Goal: Transaction & Acquisition: Purchase product/service

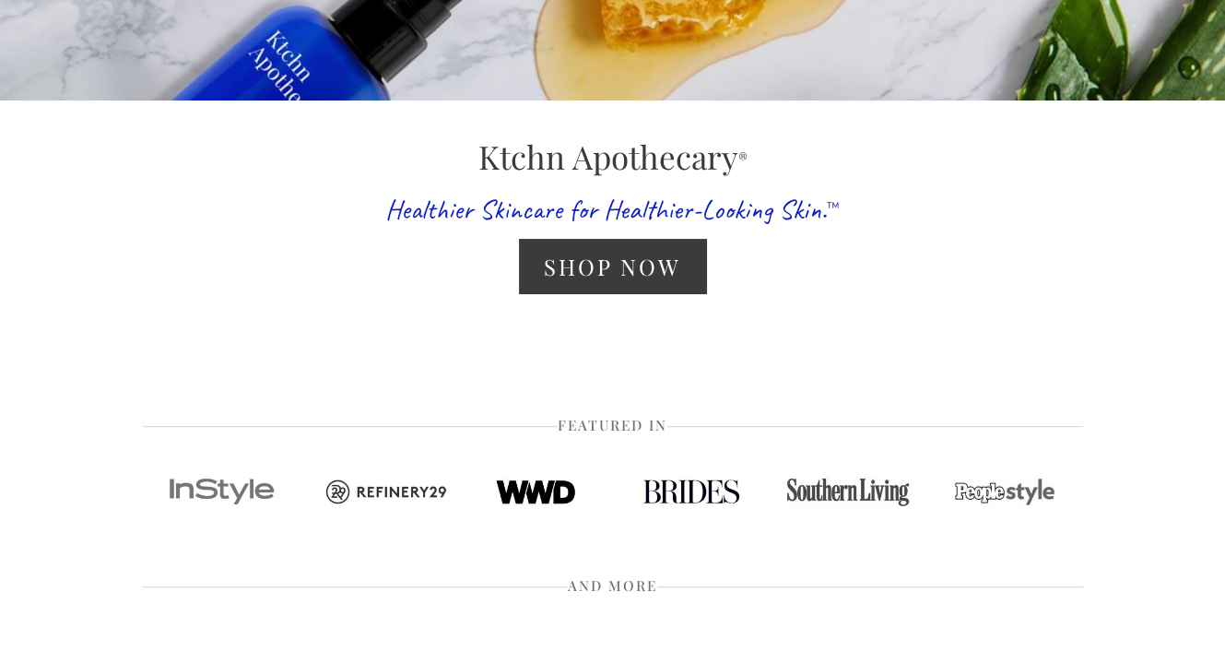
scroll to position [511, 0]
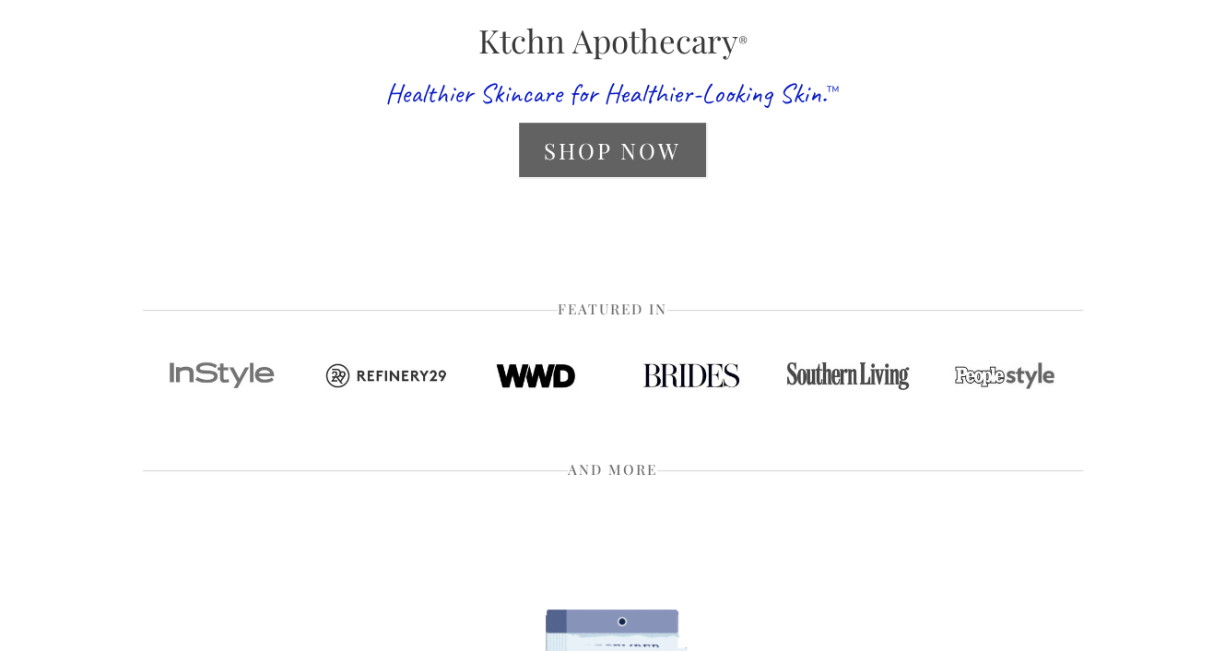
click at [614, 145] on link "Shop Now" at bounding box center [612, 150] width 187 height 54
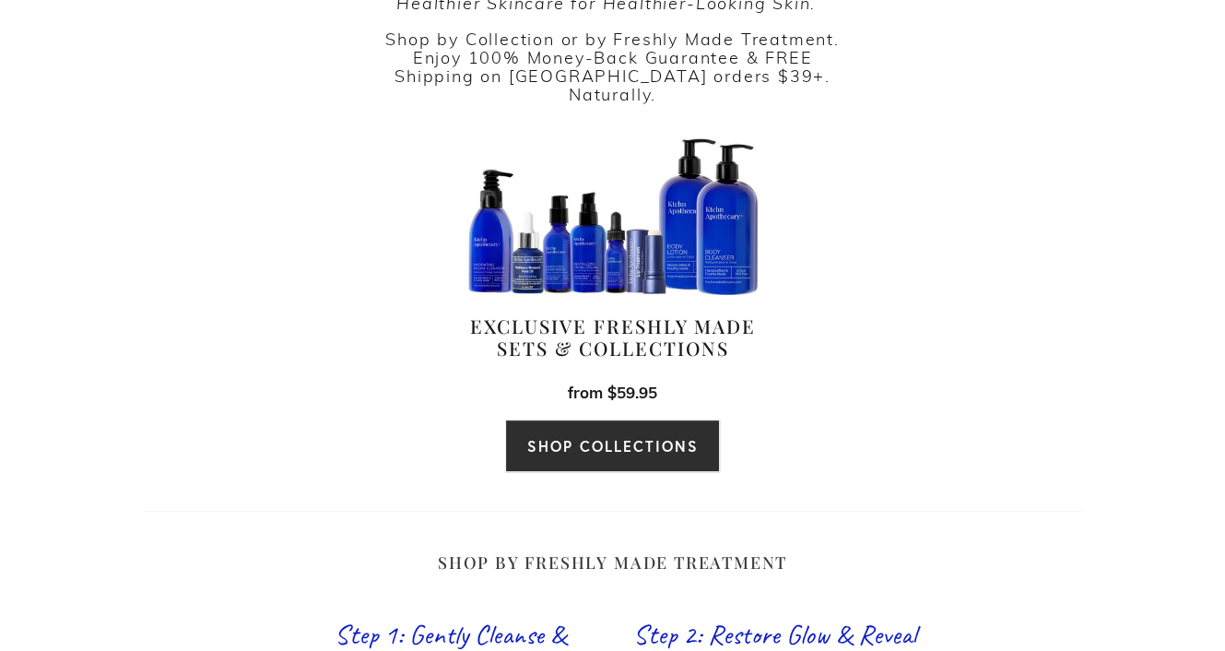
scroll to position [589, 0]
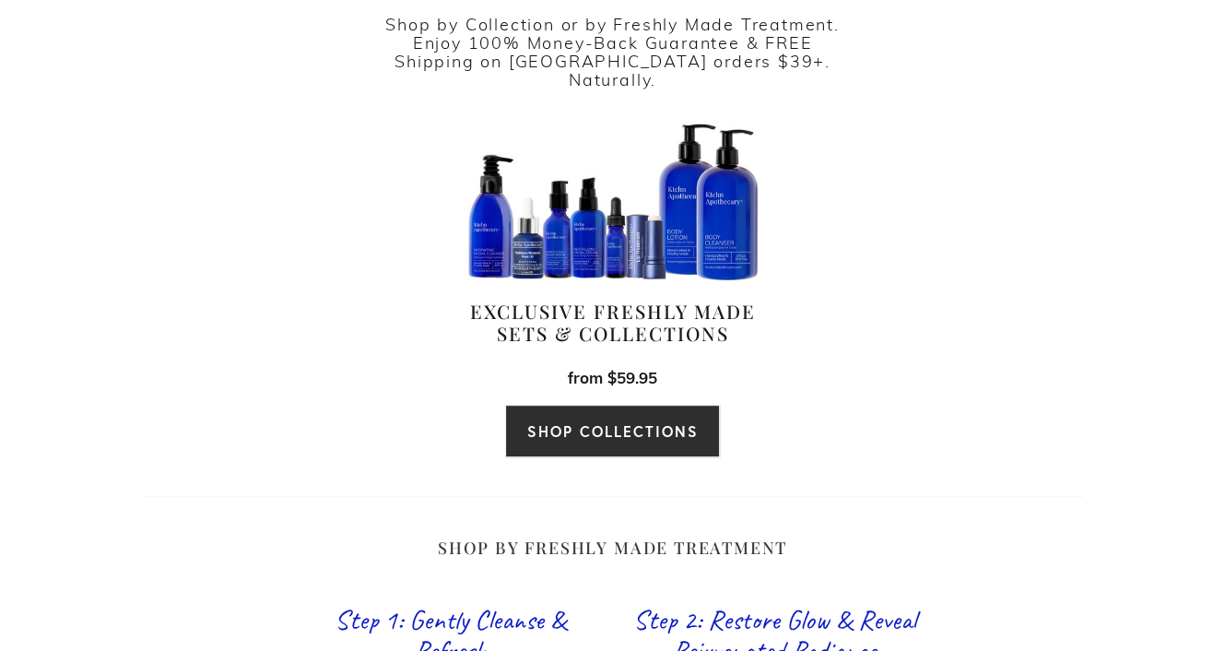
click at [612, 405] on link "SHOP COLLECTIONS" at bounding box center [612, 431] width 214 height 53
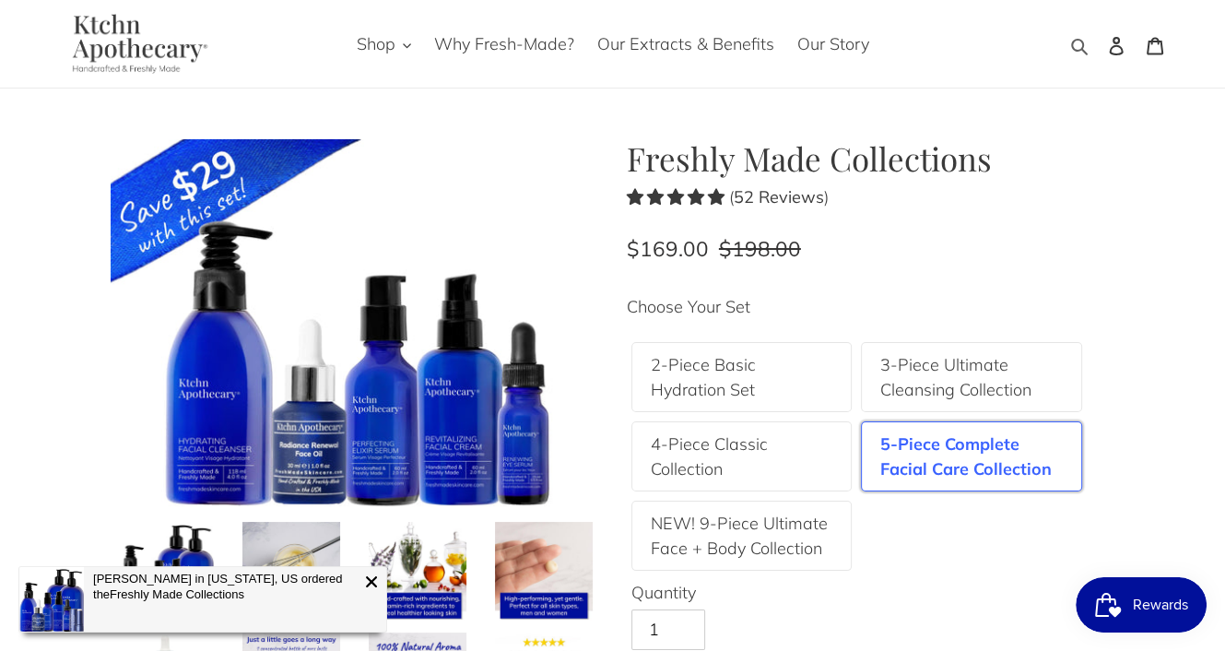
click at [1073, 43] on icon "button" at bounding box center [1079, 47] width 17 height 17
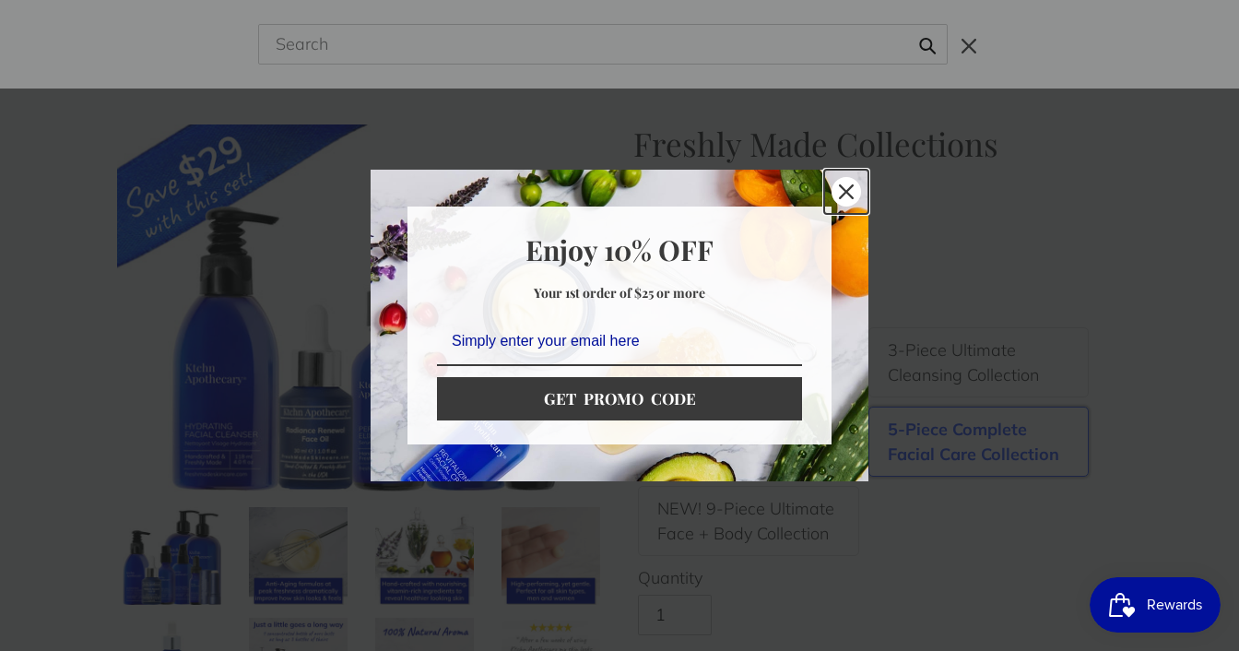
click at [847, 184] on icon "close icon" at bounding box center [846, 191] width 15 height 15
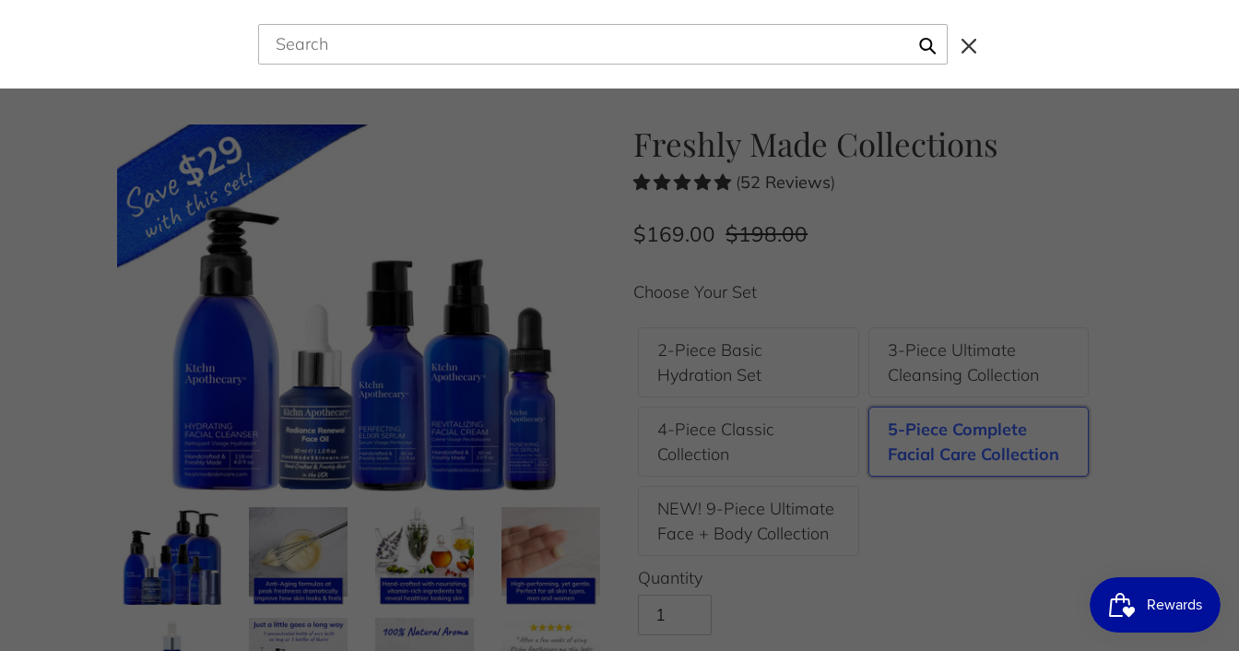
click at [411, 48] on input "Search" at bounding box center [603, 44] width 690 height 41
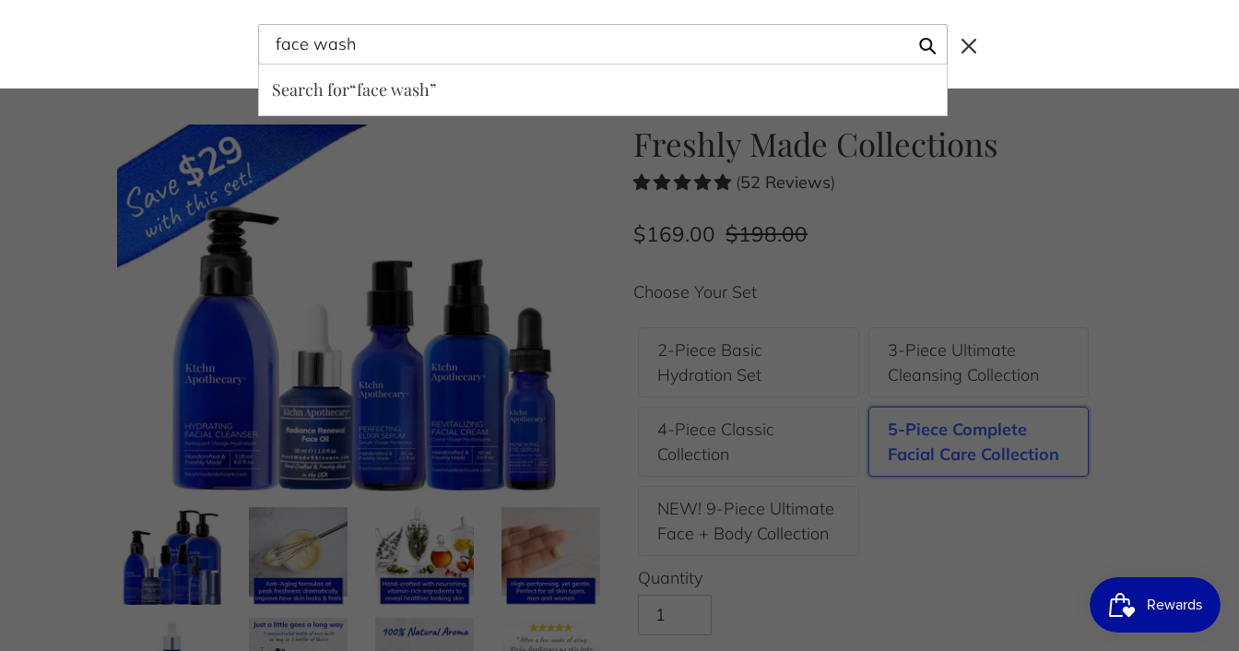
type input "face wash"
click at [259, 65] on button "Search for “face wash”" at bounding box center [603, 90] width 688 height 51
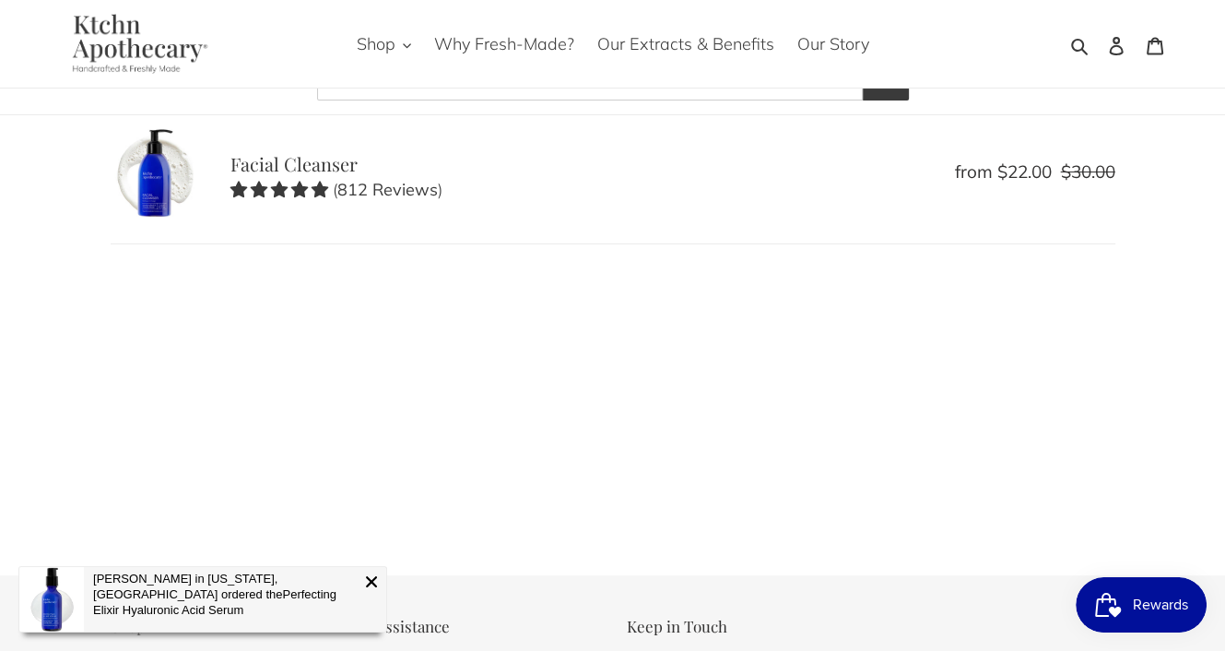
scroll to position [89, 0]
